Goal: Task Accomplishment & Management: Use online tool/utility

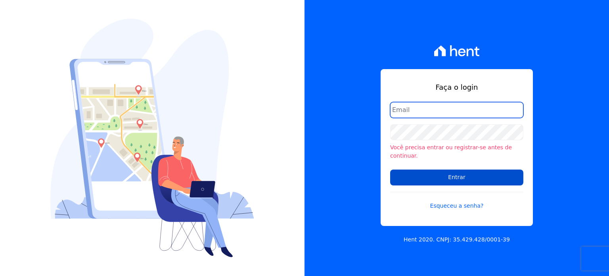
type input "natalie.pereira@habrasconstrutora.com.br"
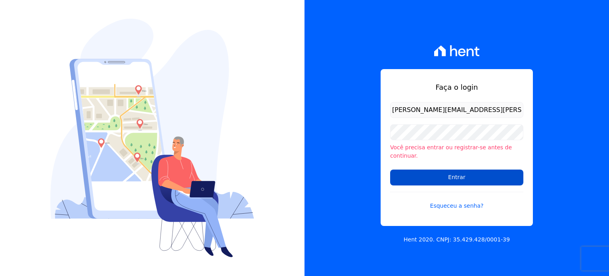
click at [452, 174] on input "Entrar" at bounding box center [456, 177] width 133 height 16
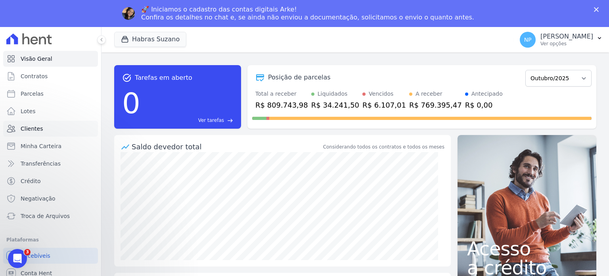
click at [44, 124] on link "Clientes" at bounding box center [50, 129] width 95 height 16
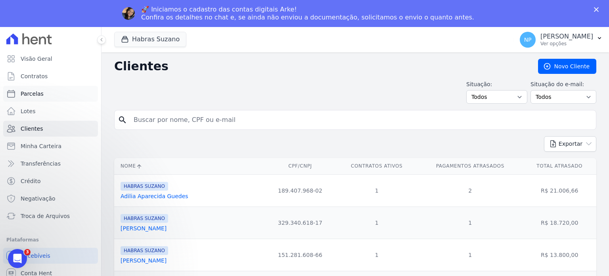
click at [40, 90] on span "Parcelas" at bounding box center [32, 94] width 23 height 8
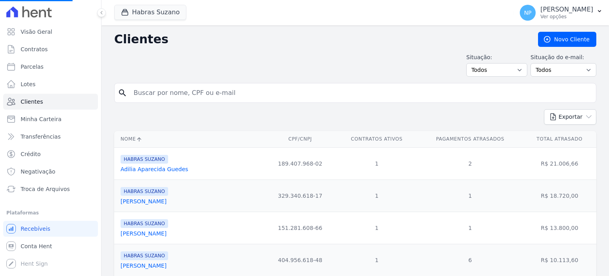
select select
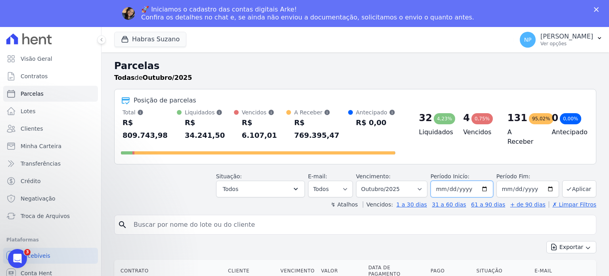
click at [482, 180] on input "2025-10-01" at bounding box center [462, 188] width 63 height 17
type input "2025-10-08"
click at [571, 180] on button "Aplicar" at bounding box center [579, 188] width 34 height 17
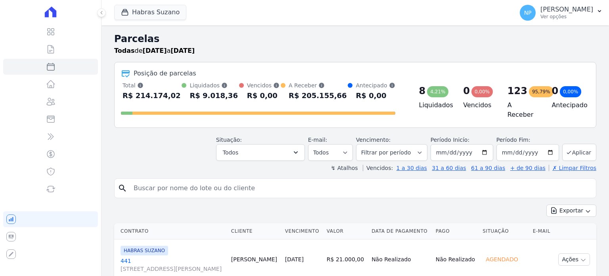
select select
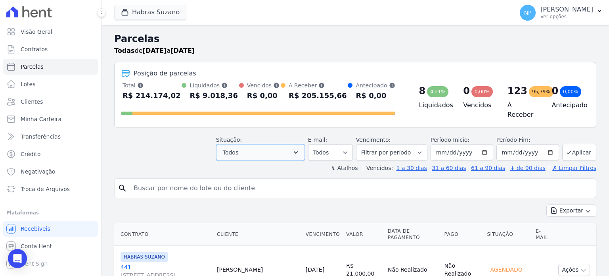
click at [275, 145] on button "Todos" at bounding box center [260, 152] width 89 height 17
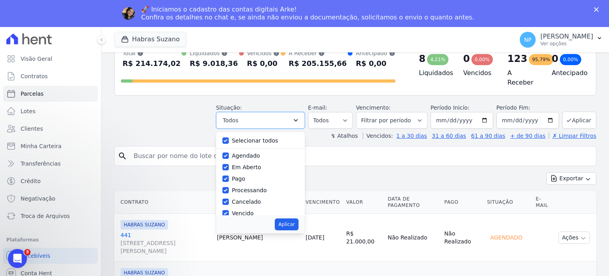
scroll to position [79, 0]
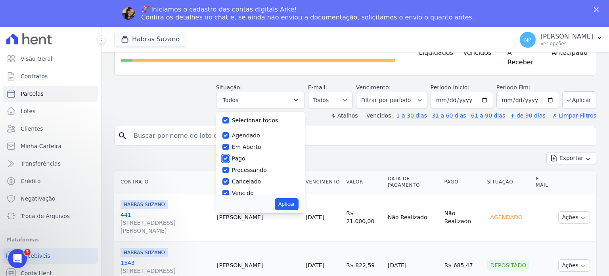
click at [229, 155] on input "Pago" at bounding box center [225, 158] width 6 height 6
checkbox input "false"
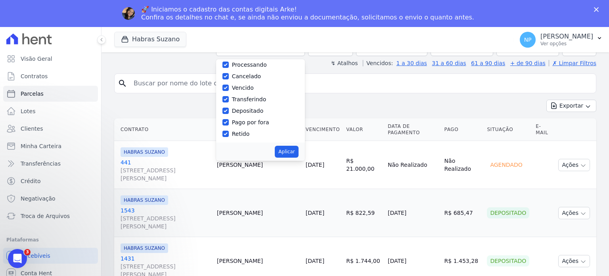
scroll to position [159, 0]
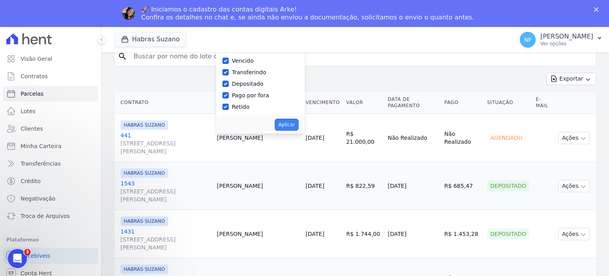
click at [294, 119] on button "Aplicar" at bounding box center [286, 125] width 23 height 12
select select "scheduled"
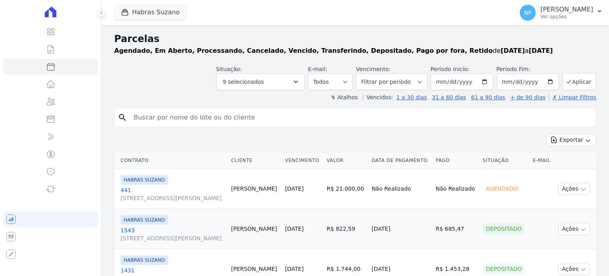
select select
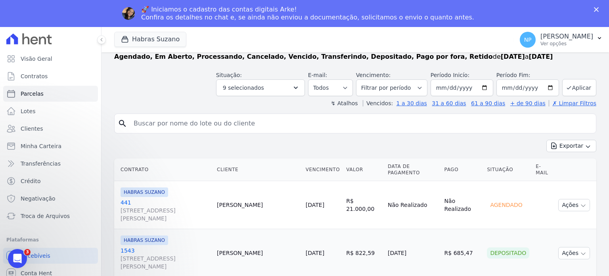
scroll to position [40, 0]
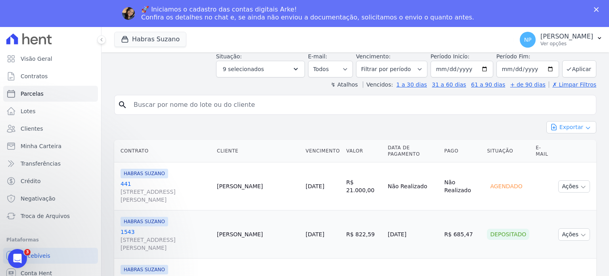
click at [552, 126] on icon "button" at bounding box center [554, 127] width 5 height 6
click at [564, 160] on span "Exportar CSV" at bounding box center [571, 159] width 42 height 8
click at [166, 104] on input "search" at bounding box center [361, 105] width 464 height 16
paste input "Albertina Terezinha Da Silva"
type input "Albertina Terezinha Da Silva"
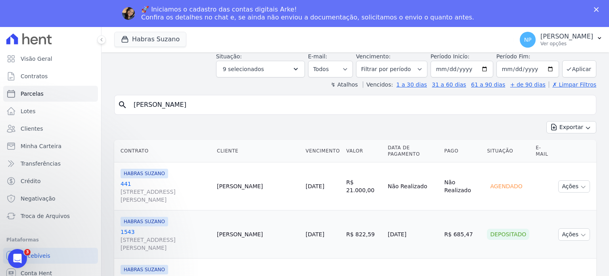
select select
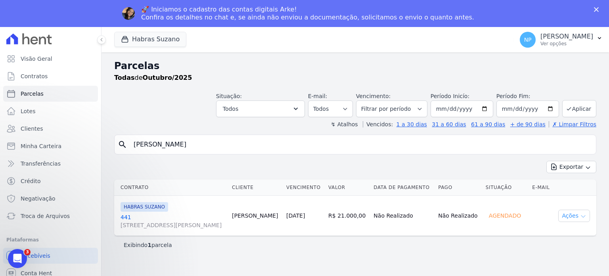
click at [573, 222] on button "Ações" at bounding box center [574, 215] width 32 height 12
click at [431, 220] on td "Não Realizado" at bounding box center [402, 216] width 65 height 40
click at [40, 219] on span "Troca de Arquivos" at bounding box center [45, 216] width 49 height 8
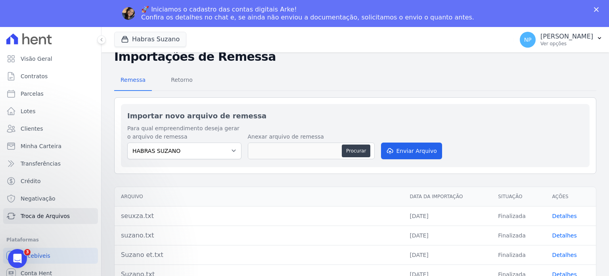
scroll to position [40, 0]
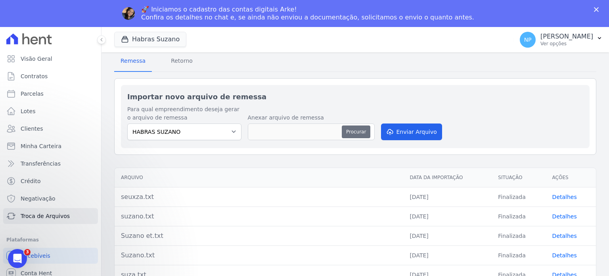
click at [360, 132] on button "Procurar" at bounding box center [356, 131] width 29 height 13
drag, startPoint x: 531, startPoint y: 115, endPoint x: 516, endPoint y: 114, distance: 15.1
click at [531, 115] on div "Para qual empreendimento deseja gerar o arquivo de remessa HABRAS SUZANO Anexar…" at bounding box center [355, 123] width 456 height 36
click at [362, 127] on button "Procurar" at bounding box center [356, 131] width 29 height 13
type input "LBA SUZANO - 21.10.TXT"
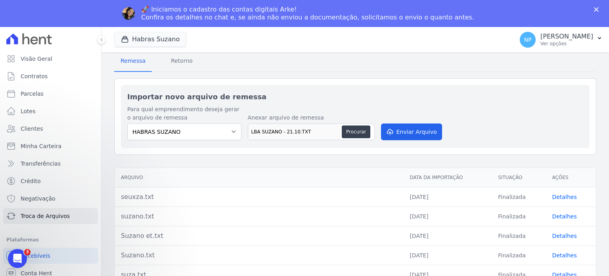
click at [596, 9] on polygon "Fechar" at bounding box center [596, 9] width 5 height 5
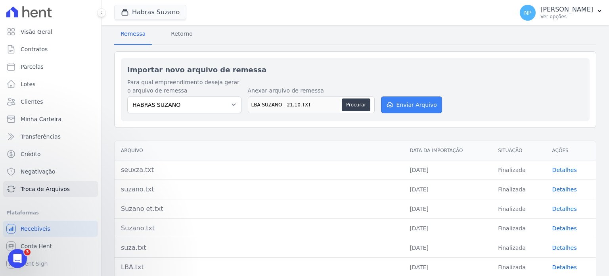
click at [420, 104] on button "Enviar Arquivo" at bounding box center [411, 104] width 61 height 17
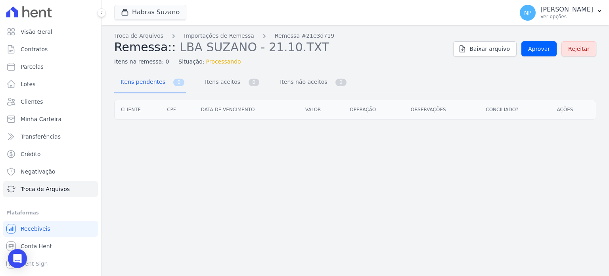
click at [415, 180] on div "Troca de Arquivos Importações de Remessa Remessa #21e3d719 Remessa:: LBA SUZANO…" at bounding box center [356, 150] width 508 height 250
click at [217, 86] on span "Itens aceitos" at bounding box center [221, 82] width 42 height 16
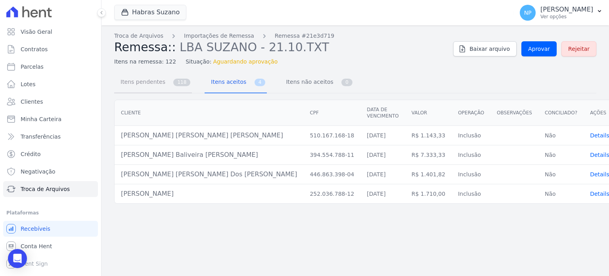
click at [167, 85] on link "Itens pendentes 118" at bounding box center [153, 82] width 78 height 21
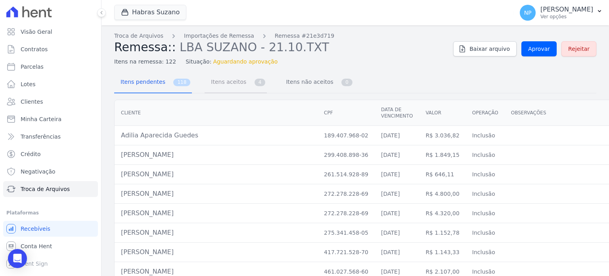
click at [217, 83] on span "Itens aceitos" at bounding box center [227, 82] width 42 height 16
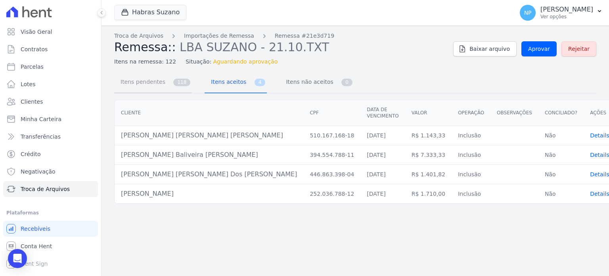
click at [162, 82] on span "Itens pendentes" at bounding box center [141, 82] width 51 height 16
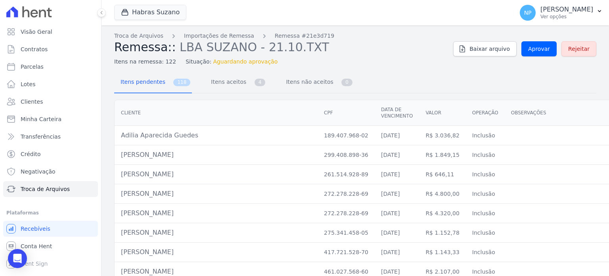
scroll to position [40, 0]
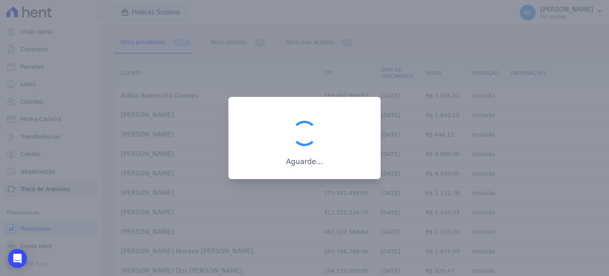
click at [453, 63] on div at bounding box center [304, 138] width 609 height 276
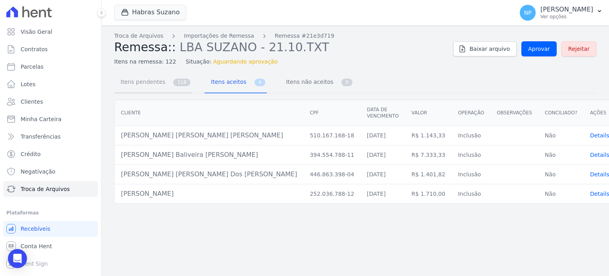
click at [178, 81] on span "118" at bounding box center [181, 83] width 17 height 8
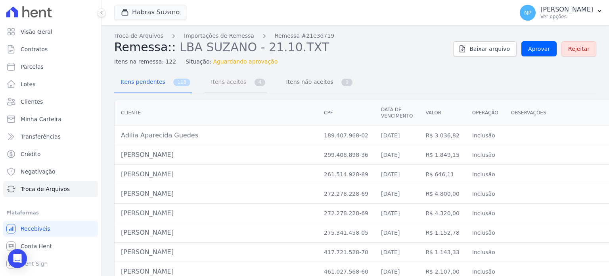
click at [219, 85] on span "Itens aceitos" at bounding box center [227, 82] width 42 height 16
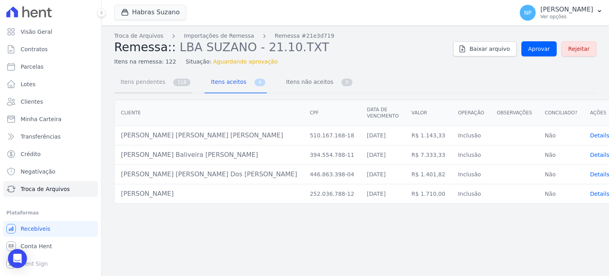
click at [149, 78] on span "Itens pendentes" at bounding box center [141, 82] width 51 height 16
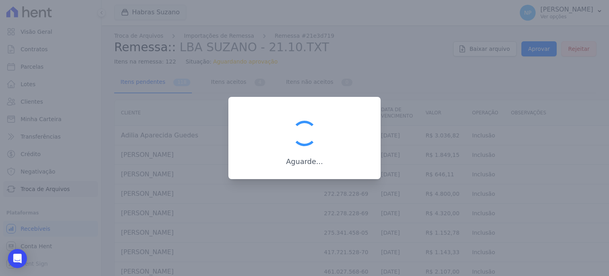
click at [400, 193] on div at bounding box center [304, 138] width 609 height 276
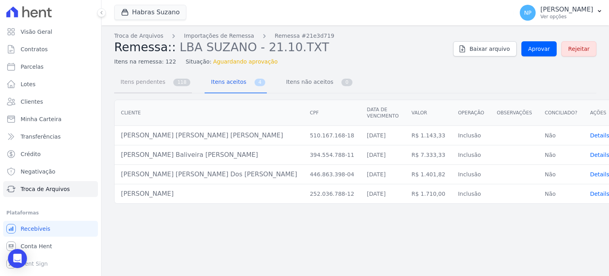
click at [157, 78] on span "Itens pendentes" at bounding box center [141, 82] width 51 height 16
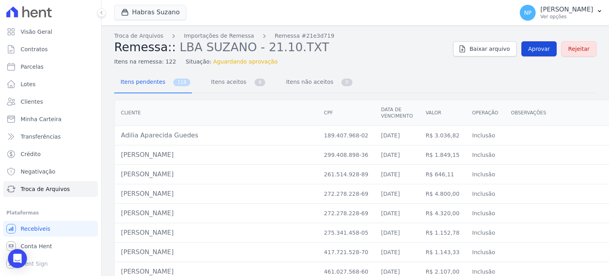
click at [539, 50] on span "Aprovar" at bounding box center [539, 49] width 22 height 8
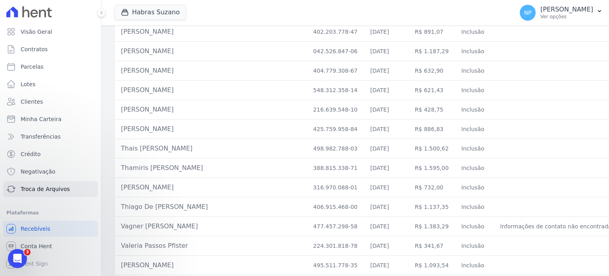
scroll to position [2234, 0]
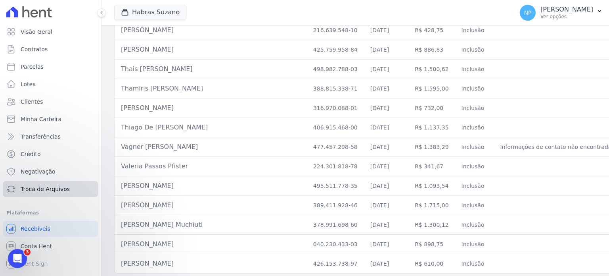
click at [45, 192] on span "Troca de Arquivos" at bounding box center [45, 189] width 49 height 8
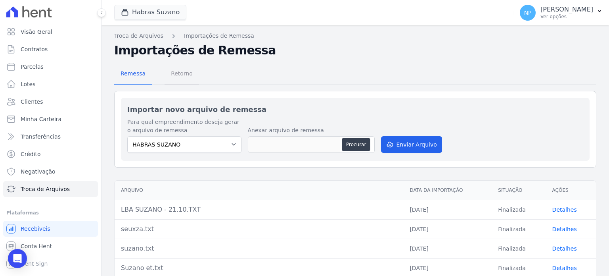
click at [185, 79] on span "Retorno" at bounding box center [181, 73] width 31 height 16
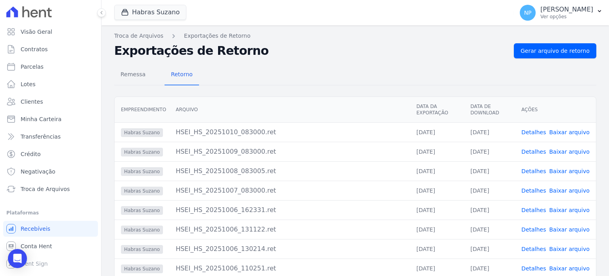
click at [536, 132] on link "Detalhes" at bounding box center [533, 132] width 25 height 6
